Goal: Find contact information: Find contact information

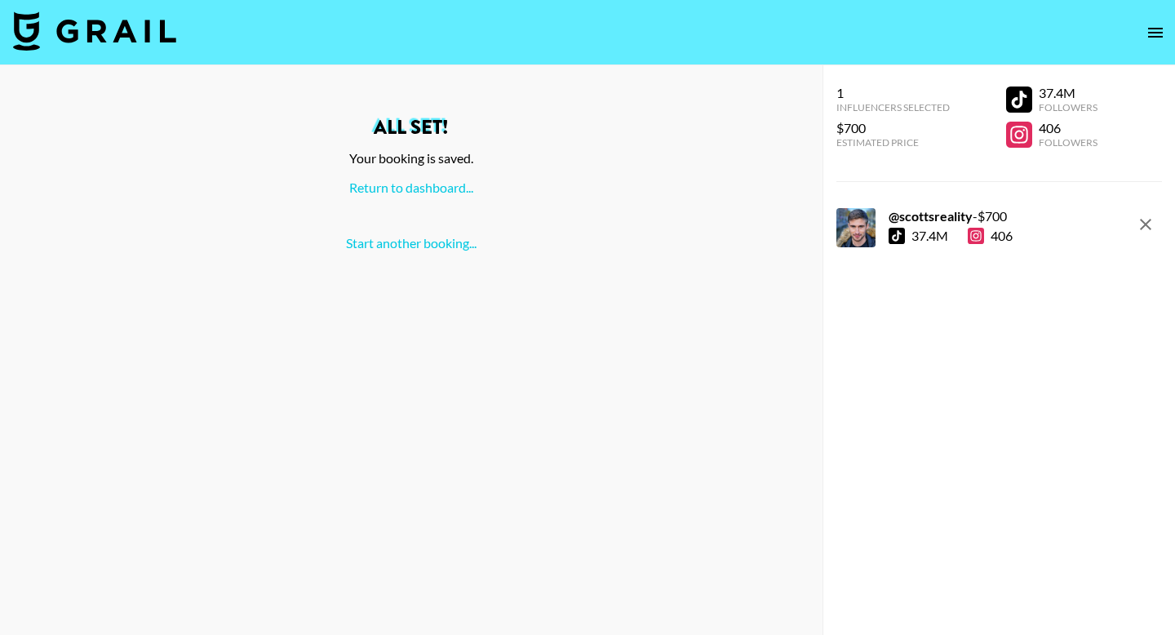
click at [1155, 33] on icon "open drawer" at bounding box center [1156, 33] width 20 height 20
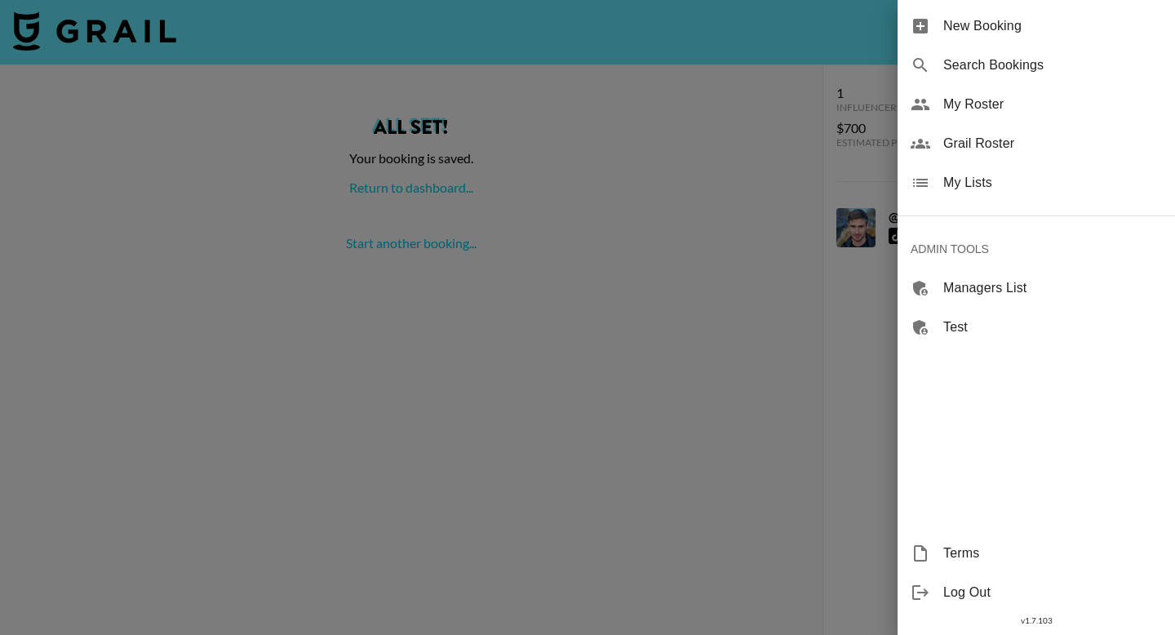
click at [1022, 145] on span "Grail Roster" at bounding box center [1052, 144] width 219 height 20
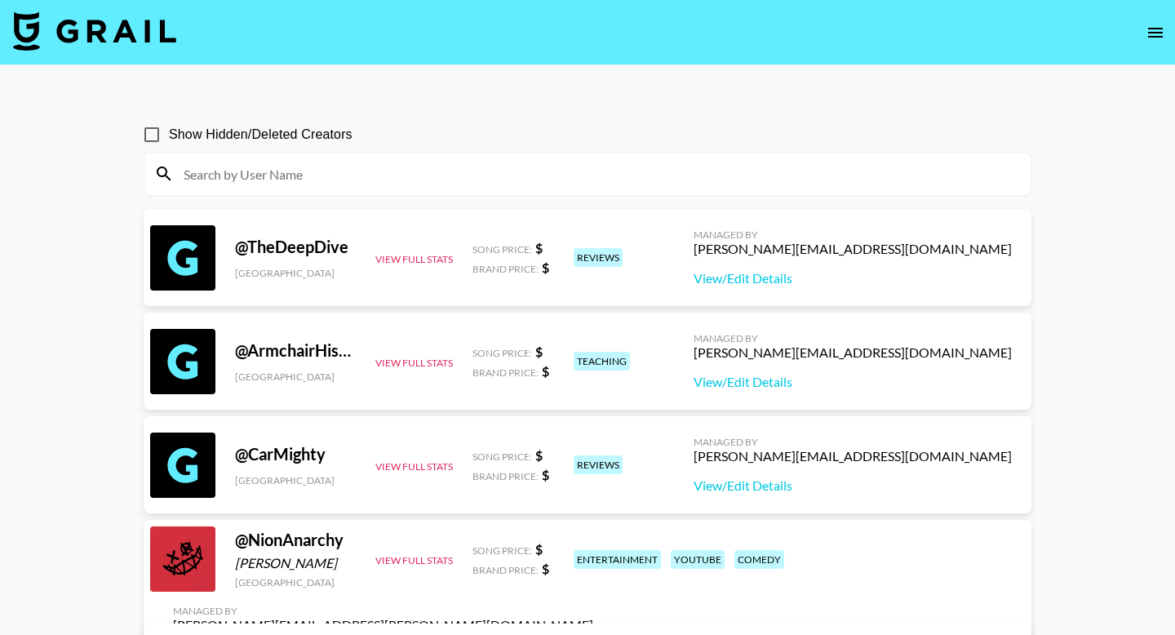
click at [428, 173] on input at bounding box center [597, 174] width 847 height 26
paste input "thealexanderfamilyy"
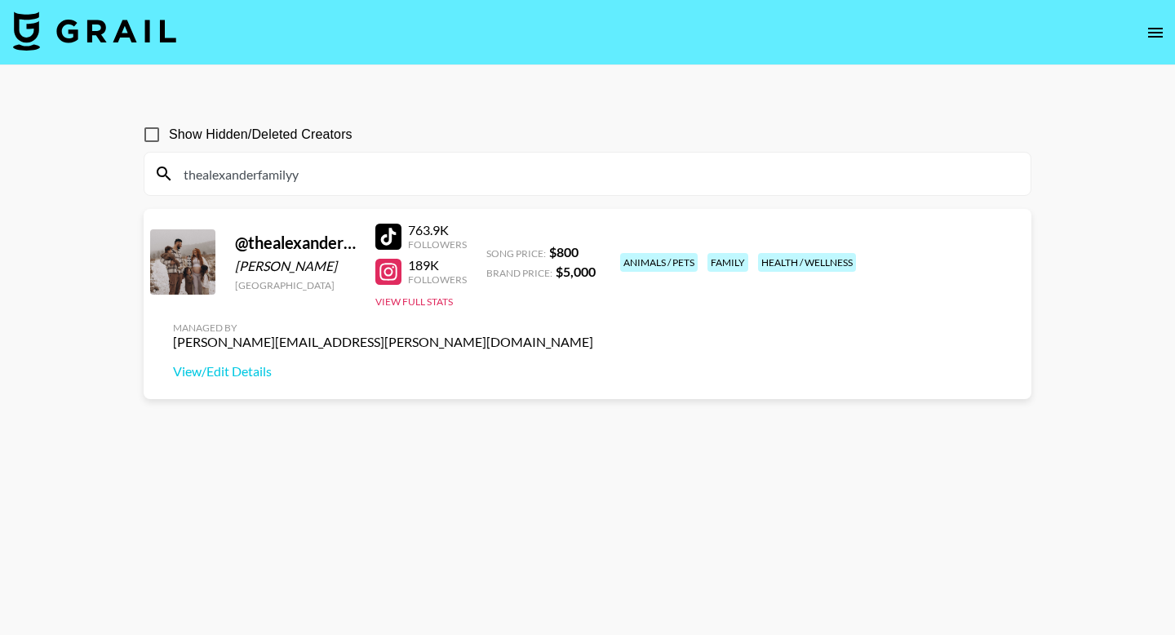
type input "thealexanderfamilyy"
drag, startPoint x: 813, startPoint y: 253, endPoint x: 1011, endPoint y: 260, distance: 198.4
click at [593, 334] on div "[PERSON_NAME][EMAIL_ADDRESS][PERSON_NAME][DOMAIN_NAME]" at bounding box center [383, 342] width 420 height 16
copy div "[PERSON_NAME][EMAIL_ADDRESS][PERSON_NAME][DOMAIN_NAME]"
click at [236, 246] on div "@ thealexanderfamilyy" at bounding box center [295, 243] width 121 height 20
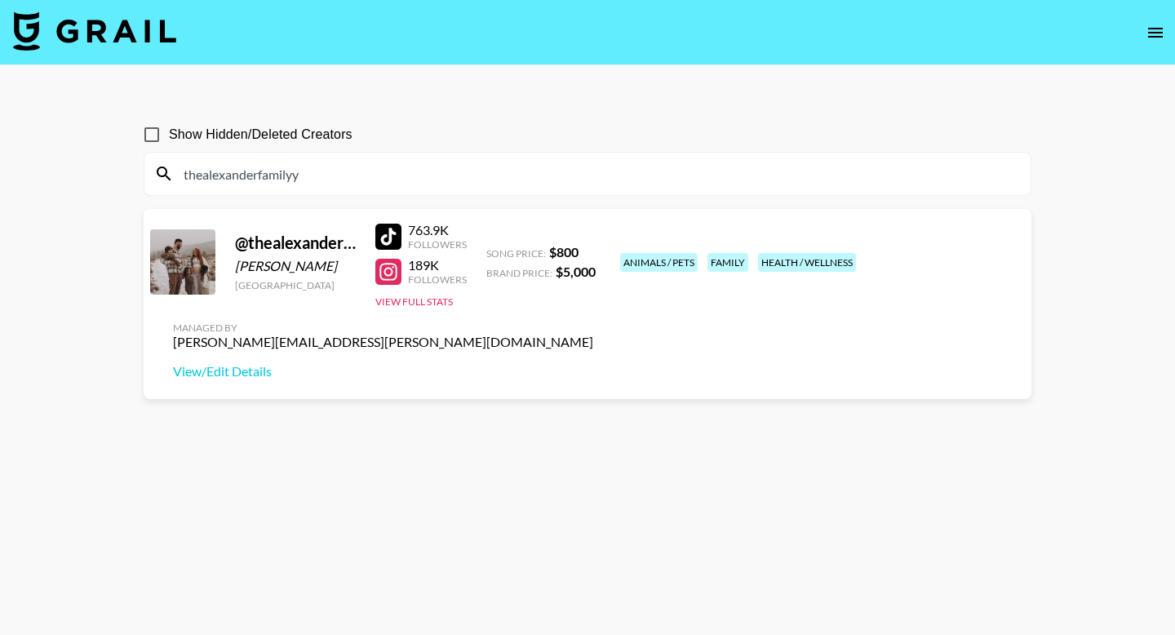
click at [312, 172] on input "thealexanderfamilyy" at bounding box center [597, 174] width 847 height 26
